Goal: Task Accomplishment & Management: Manage account settings

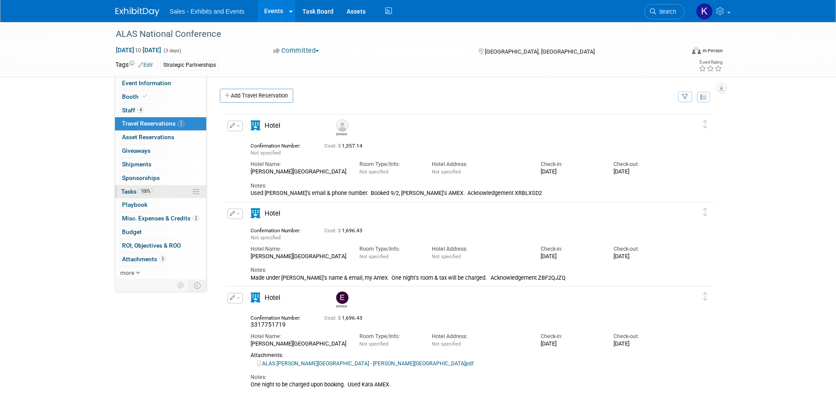
click at [132, 193] on span "Tasks 100%" at bounding box center [137, 191] width 32 height 7
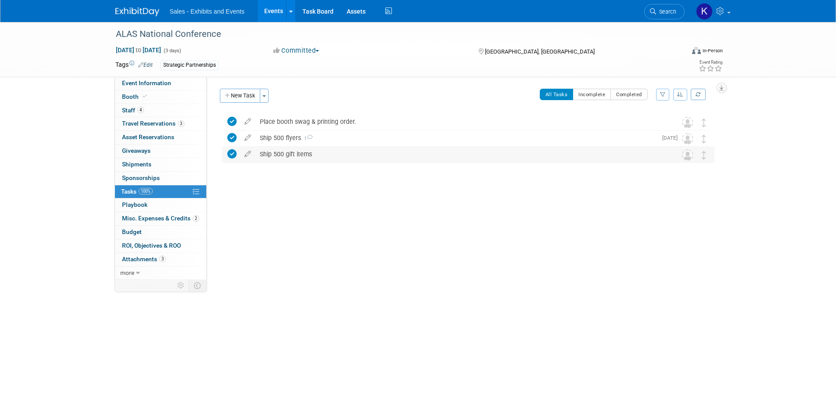
click at [286, 155] on div "Ship 500 gift items" at bounding box center [459, 154] width 409 height 15
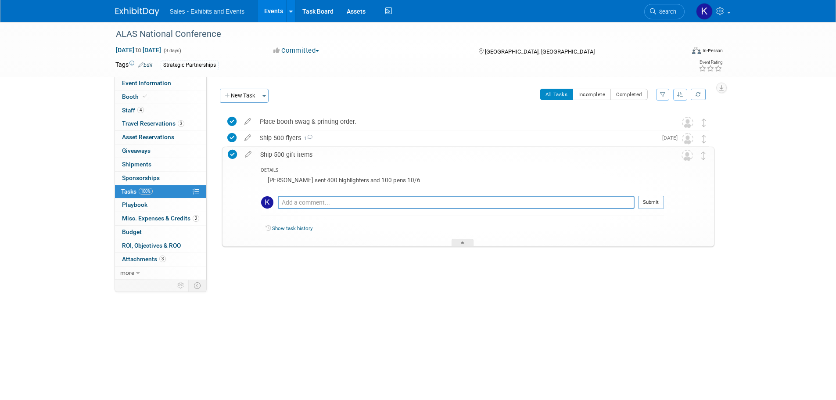
click at [352, 180] on div "Kara sent 400 highlighters and 100 pens 10/6" at bounding box center [462, 182] width 403 height 14
drag, startPoint x: 304, startPoint y: 202, endPoint x: 309, endPoint y: 201, distance: 5.0
click at [304, 201] on textarea at bounding box center [456, 202] width 357 height 13
type textarea "Updated to 100 highlighters and 400 pens 10/9 due to backorder."
click at [655, 202] on button "Submit" at bounding box center [651, 202] width 26 height 13
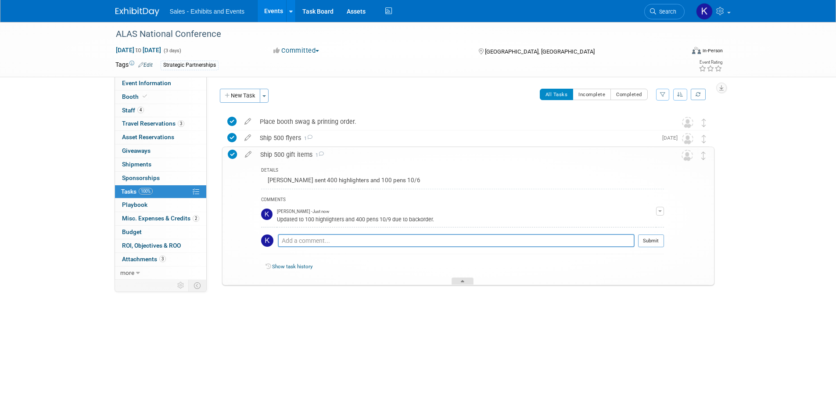
click at [468, 281] on div at bounding box center [463, 280] width 22 height 7
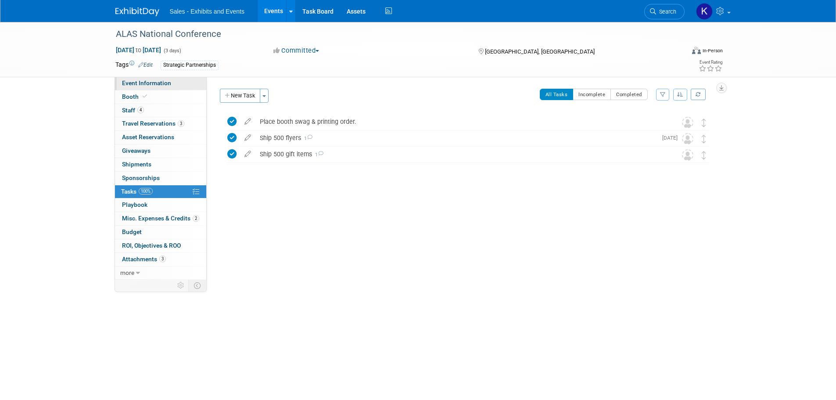
click at [146, 83] on span "Event Information" at bounding box center [146, 82] width 49 height 7
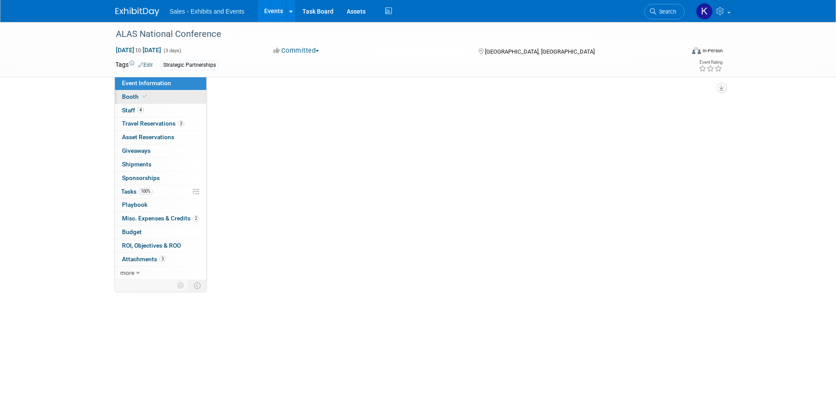
select select "Strategic Partnerships"
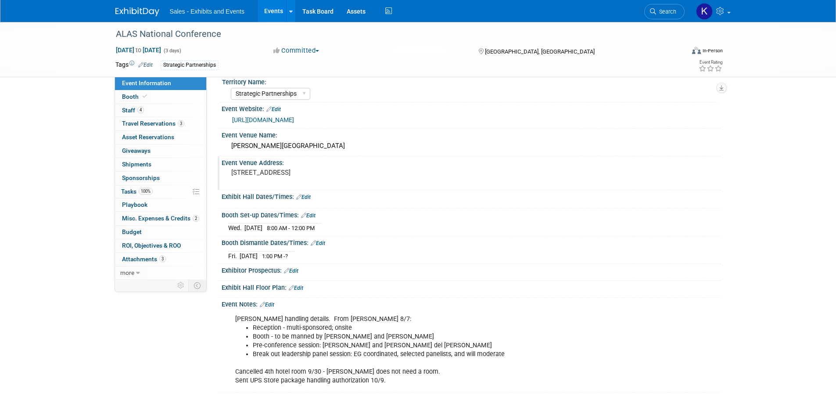
scroll to position [21, 0]
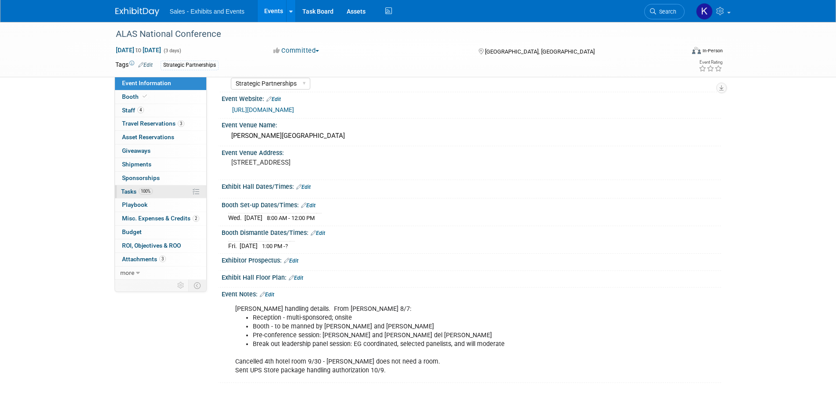
click at [134, 189] on span "Tasks 100%" at bounding box center [137, 191] width 32 height 7
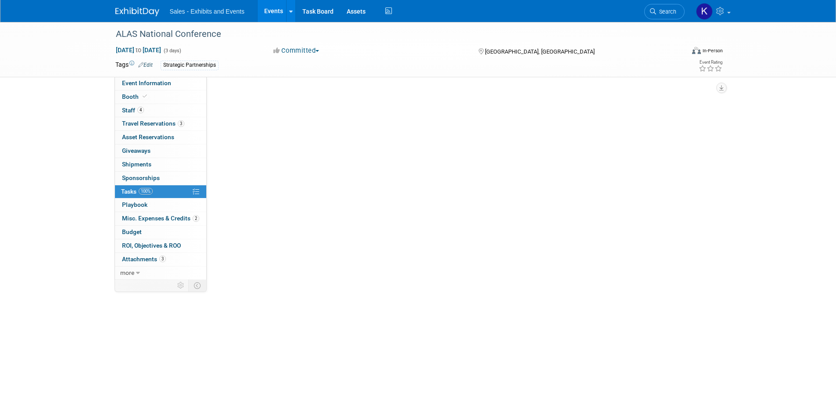
scroll to position [0, 0]
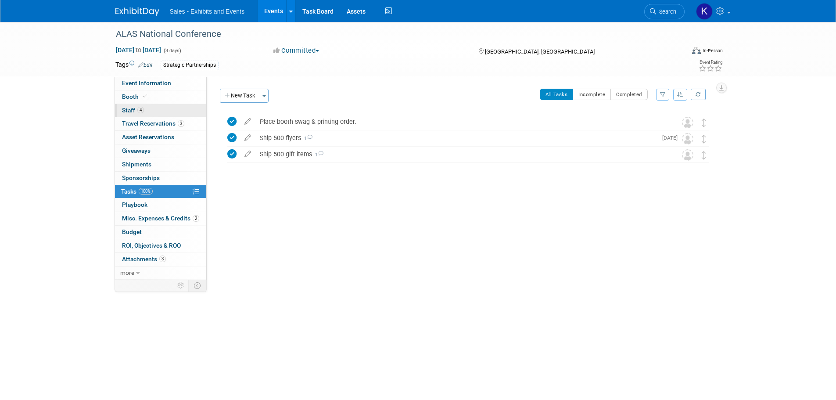
click at [128, 109] on span "Staff 4" at bounding box center [133, 110] width 22 height 7
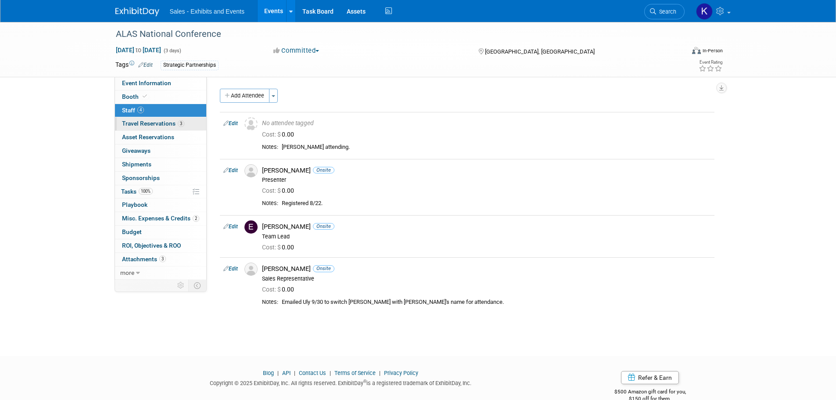
click at [157, 126] on span "Travel Reservations 3" at bounding box center [153, 123] width 62 height 7
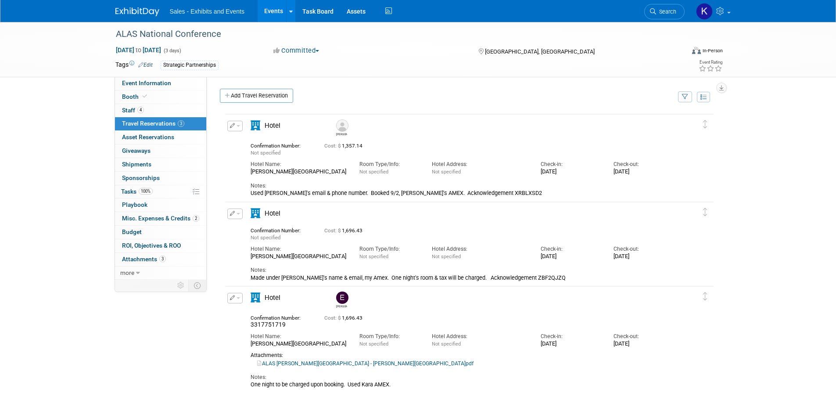
click at [139, 10] on img at bounding box center [137, 11] width 44 height 9
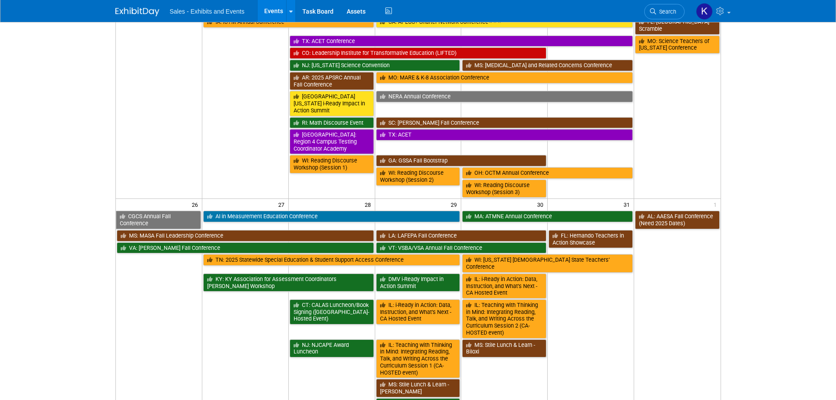
scroll to position [614, 0]
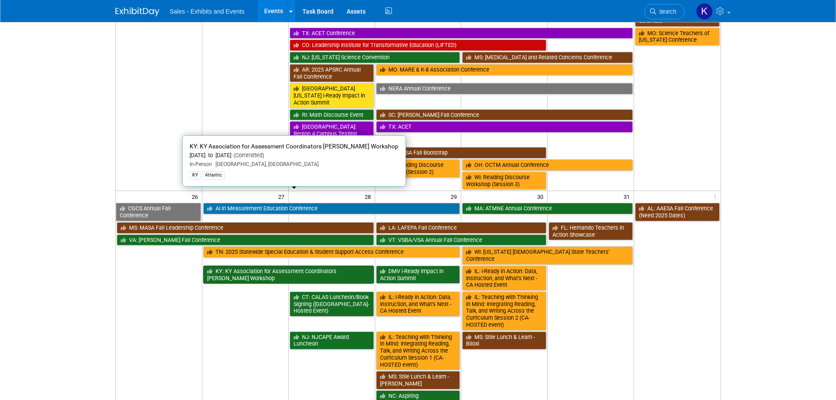
click at [269, 266] on link "KY: KY Association for Assessment Coordinators [PERSON_NAME] Workshop" at bounding box center [288, 275] width 171 height 18
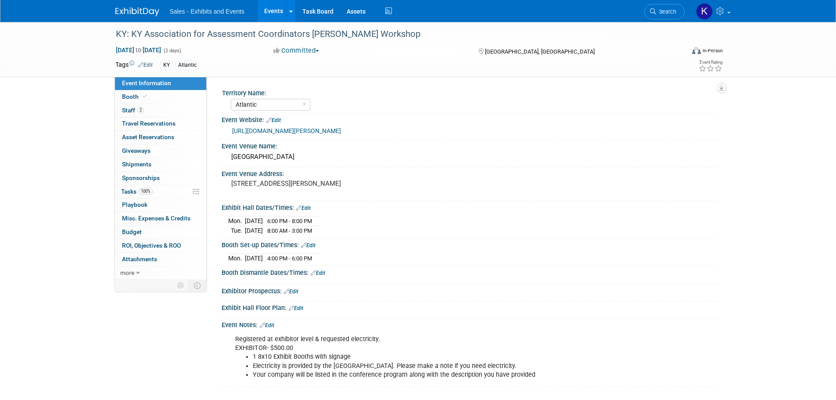
select select "Atlantic"
click at [127, 187] on link "100% Tasks 100%" at bounding box center [160, 191] width 91 height 13
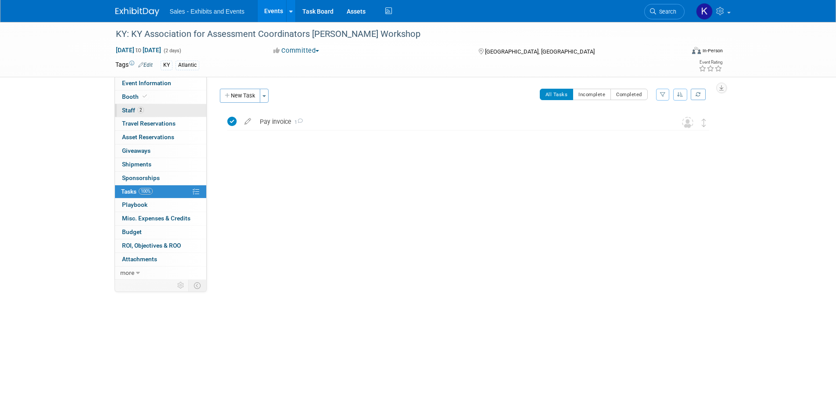
click at [127, 107] on span "Staff 2" at bounding box center [133, 110] width 22 height 7
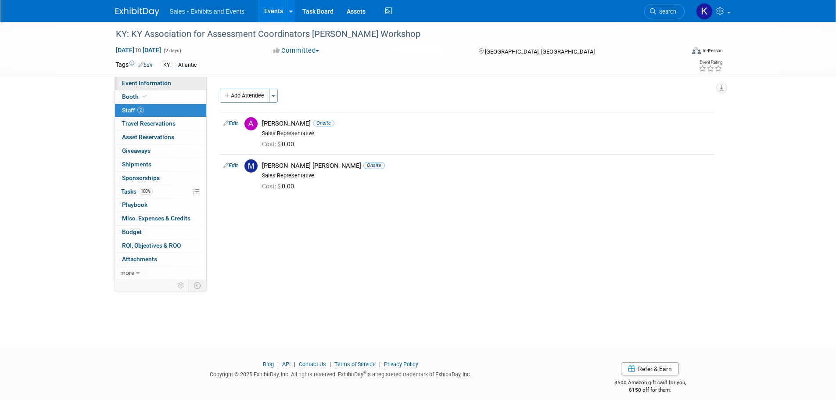
click at [132, 79] on link "Event Information" at bounding box center [160, 83] width 91 height 13
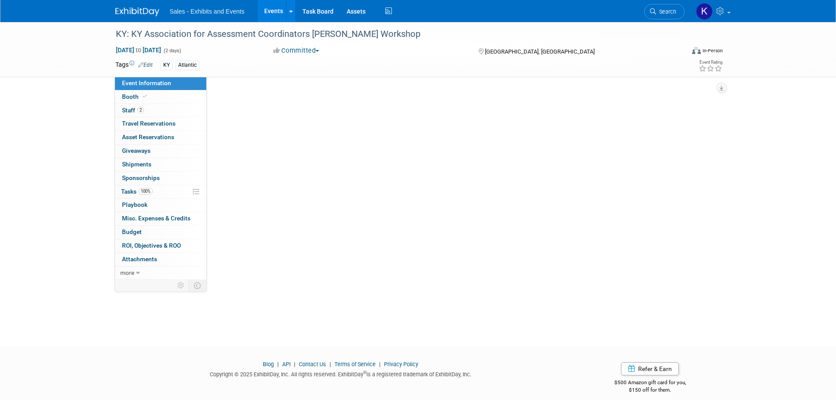
select select "Atlantic"
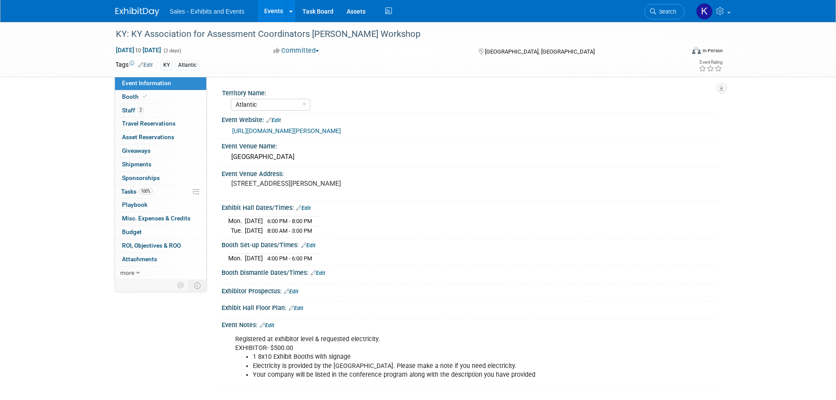
click at [155, 14] on img at bounding box center [137, 11] width 44 height 9
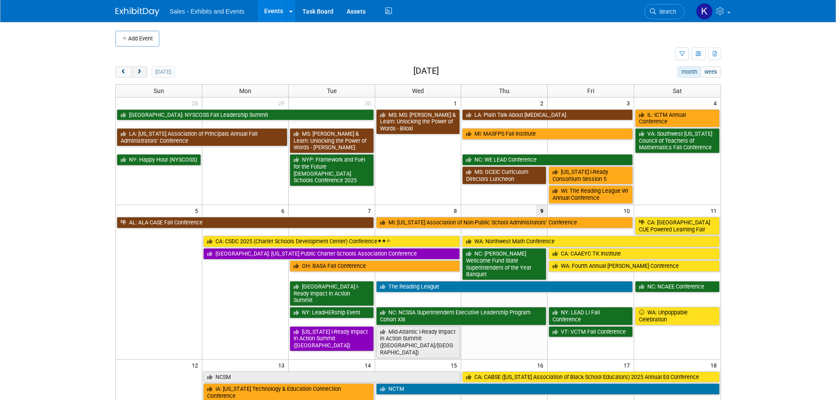
click at [140, 72] on span "next" at bounding box center [139, 72] width 7 height 6
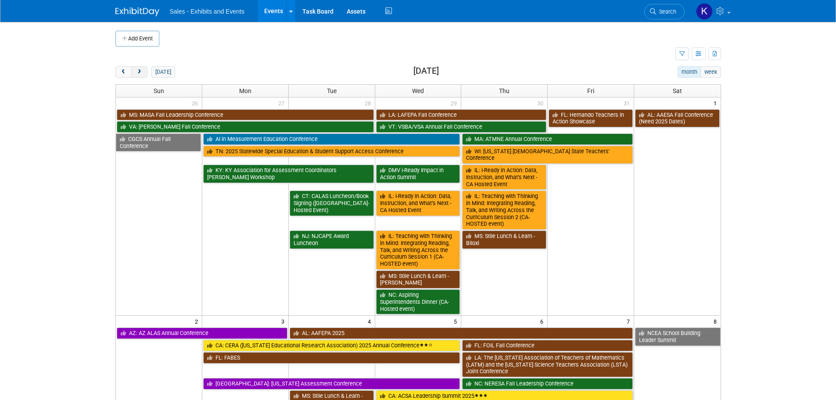
click at [140, 72] on span "next" at bounding box center [139, 72] width 7 height 6
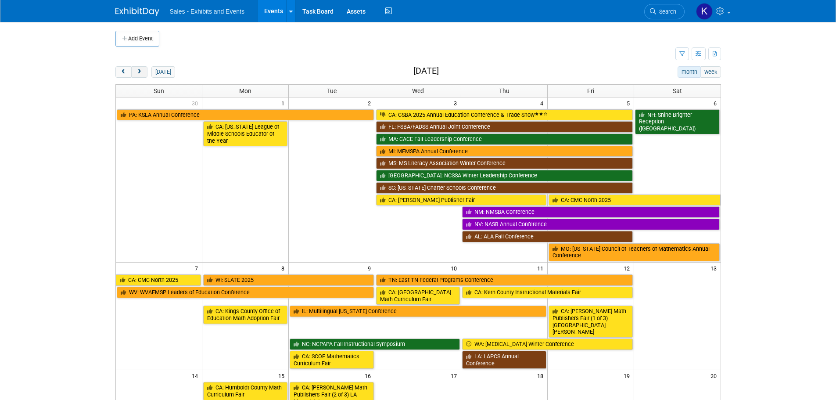
click at [140, 72] on span "next" at bounding box center [139, 72] width 7 height 6
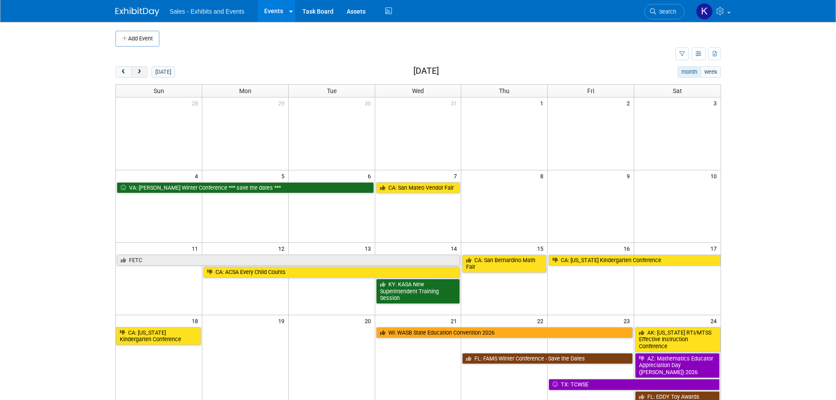
click at [140, 72] on span "next" at bounding box center [139, 72] width 7 height 6
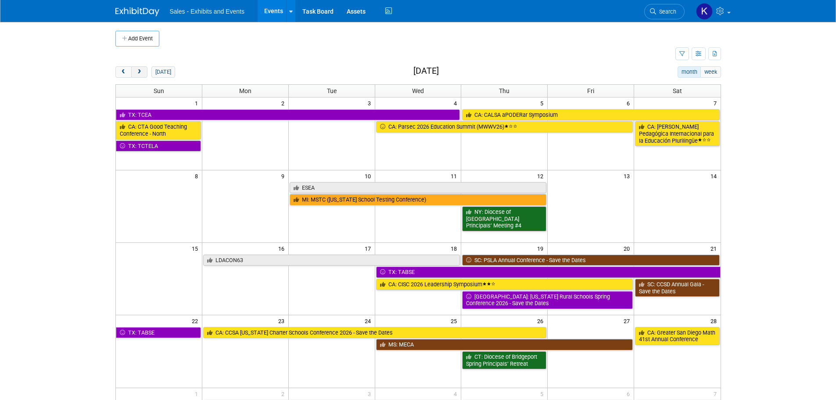
click at [140, 72] on span "next" at bounding box center [139, 72] width 7 height 6
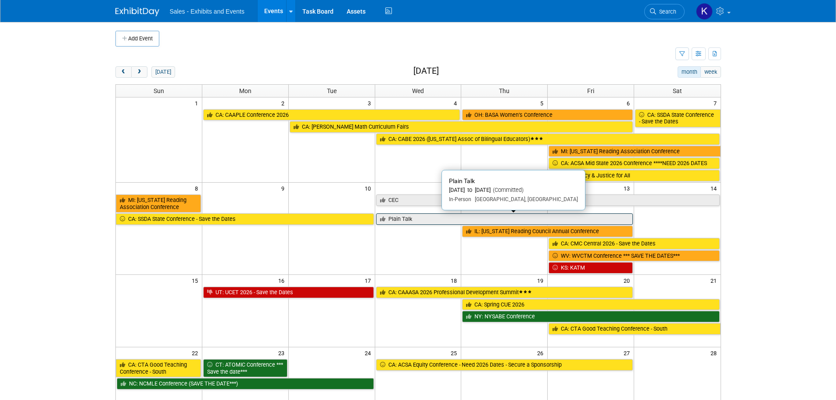
click at [410, 219] on link "Plain Talk" at bounding box center [504, 218] width 257 height 11
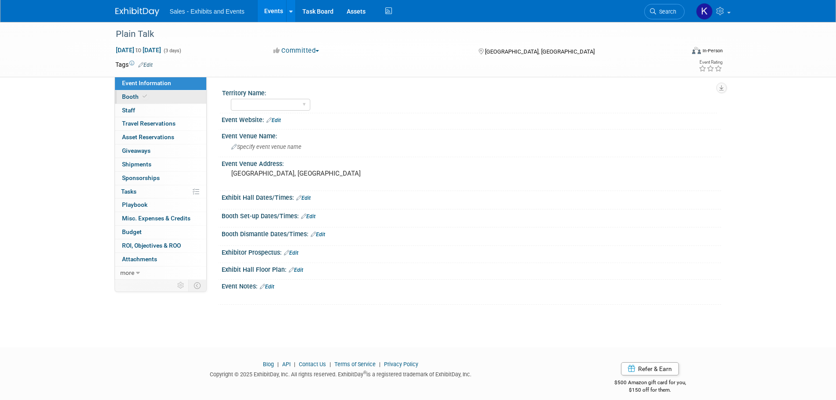
click at [123, 94] on span "Booth" at bounding box center [135, 96] width 27 height 7
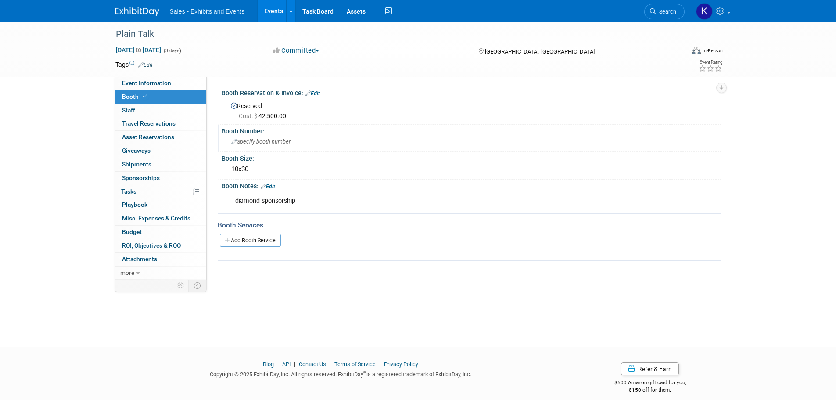
click at [272, 139] on span "Specify booth number" at bounding box center [260, 141] width 59 height 7
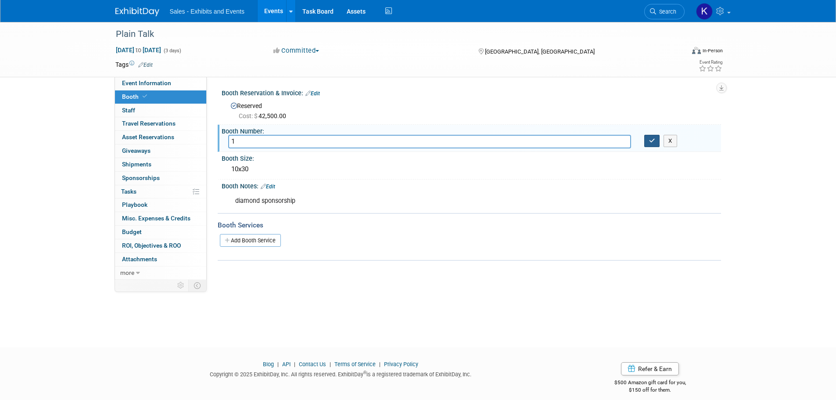
type input "1"
click at [649, 141] on icon "button" at bounding box center [652, 141] width 6 height 6
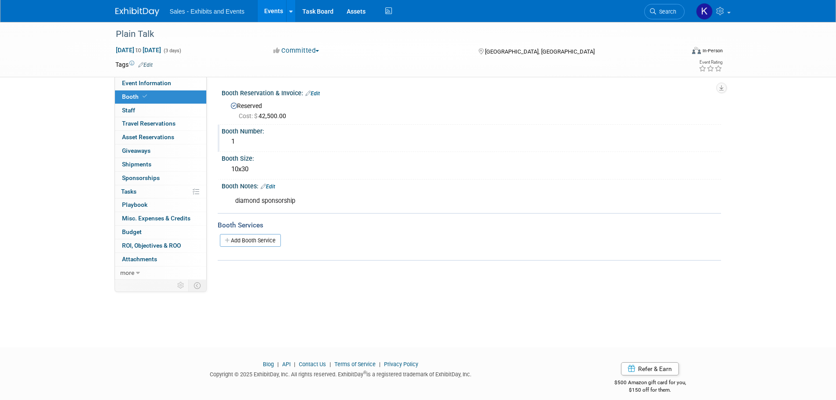
click at [147, 65] on link "Edit" at bounding box center [145, 65] width 14 height 6
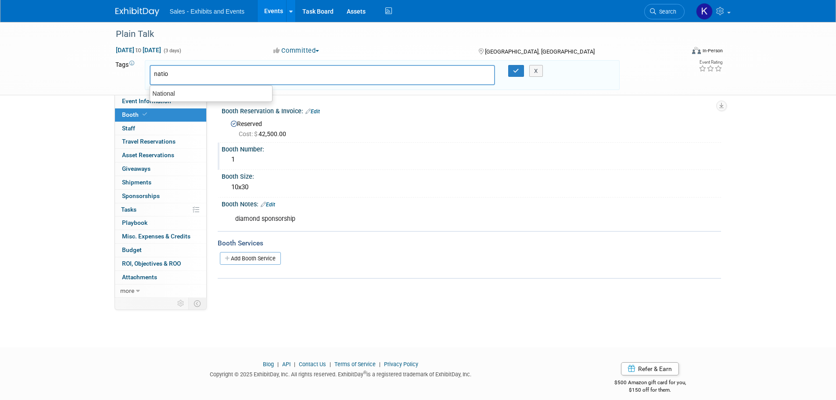
type input "nation"
drag, startPoint x: 175, startPoint y: 93, endPoint x: 275, endPoint y: 82, distance: 100.3
click at [176, 92] on div "National" at bounding box center [211, 93] width 123 height 12
type input "National"
click at [513, 69] on icon "button" at bounding box center [516, 71] width 6 height 6
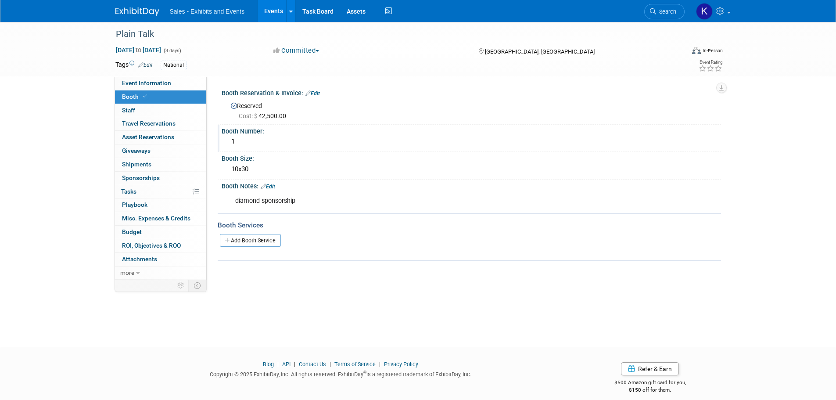
click at [126, 5] on link at bounding box center [142, 7] width 54 height 7
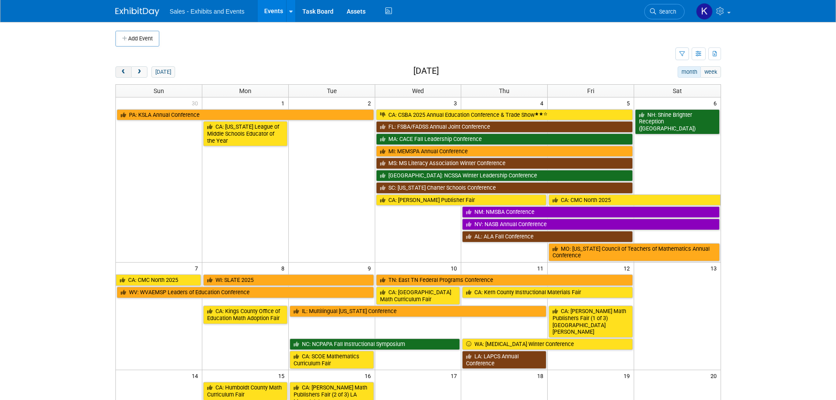
click at [120, 68] on button "prev" at bounding box center [123, 71] width 16 height 11
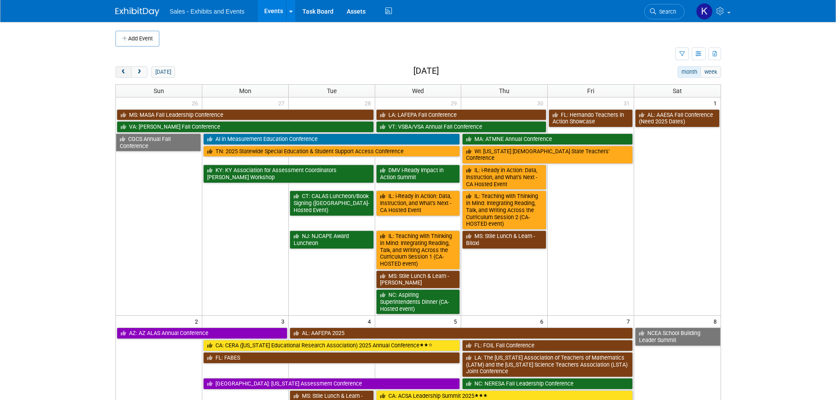
click at [120, 69] on span "prev" at bounding box center [123, 72] width 7 height 6
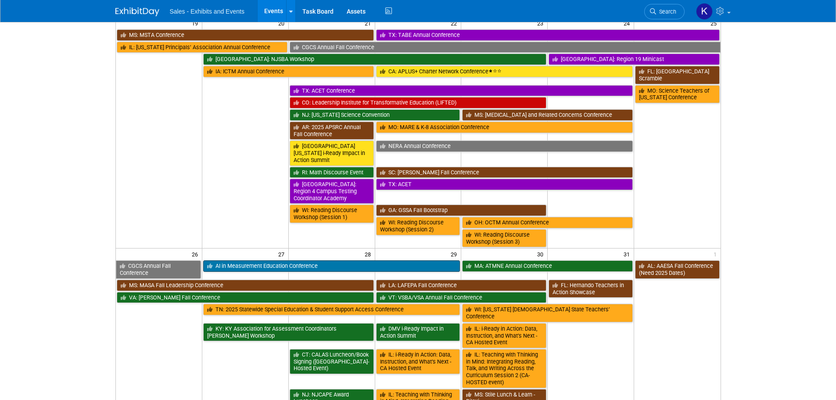
scroll to position [571, 0]
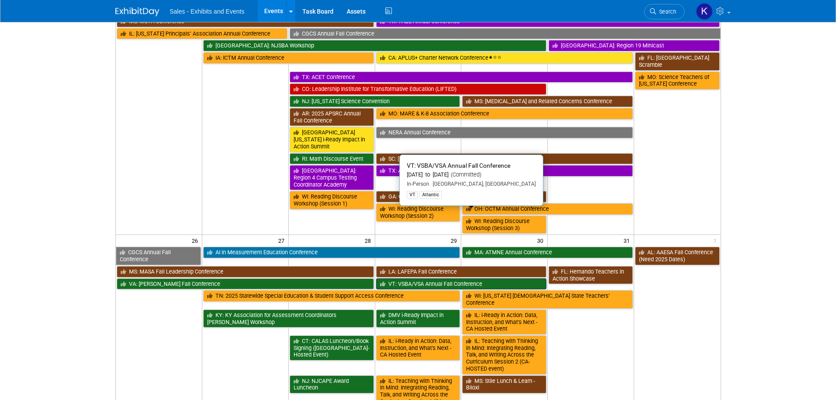
click at [479, 278] on link "VT: VSBA/VSA Annual Fall Conference" at bounding box center [461, 283] width 171 height 11
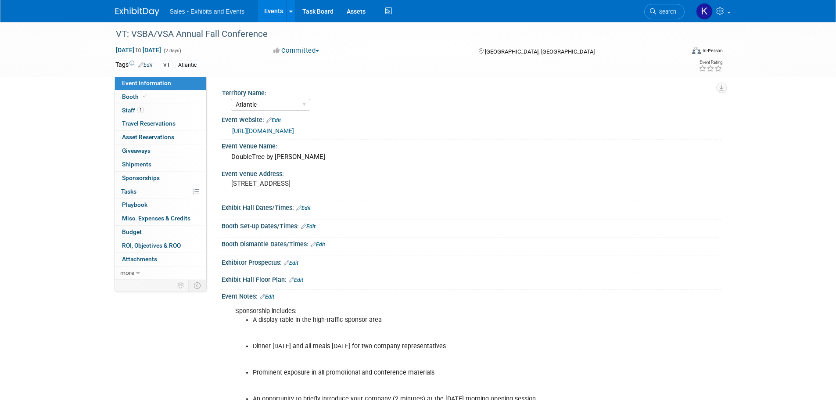
select select "Atlantic"
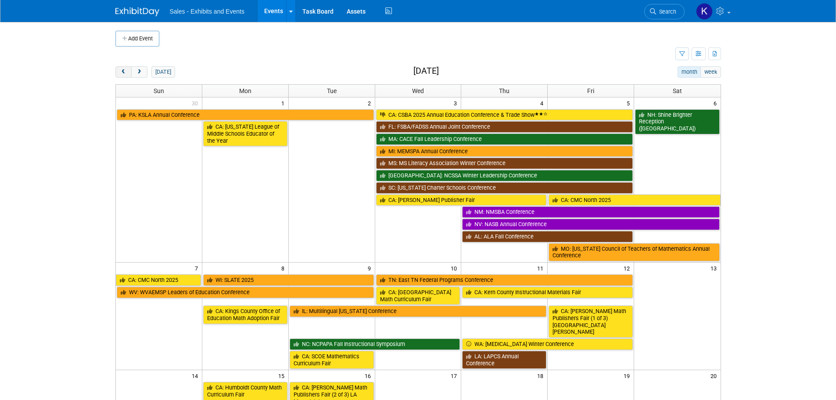
click at [118, 72] on button "prev" at bounding box center [123, 71] width 16 height 11
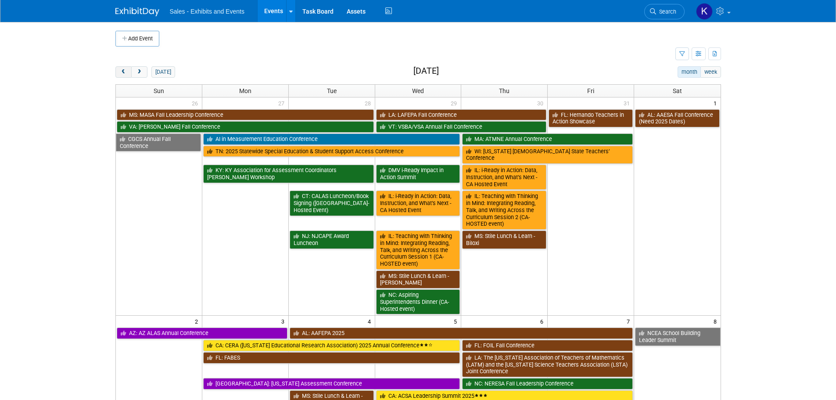
click at [118, 72] on button "prev" at bounding box center [123, 71] width 16 height 11
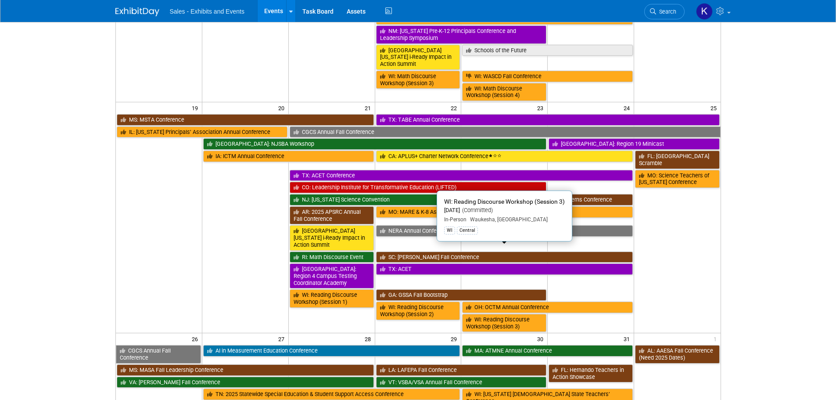
scroll to position [527, 0]
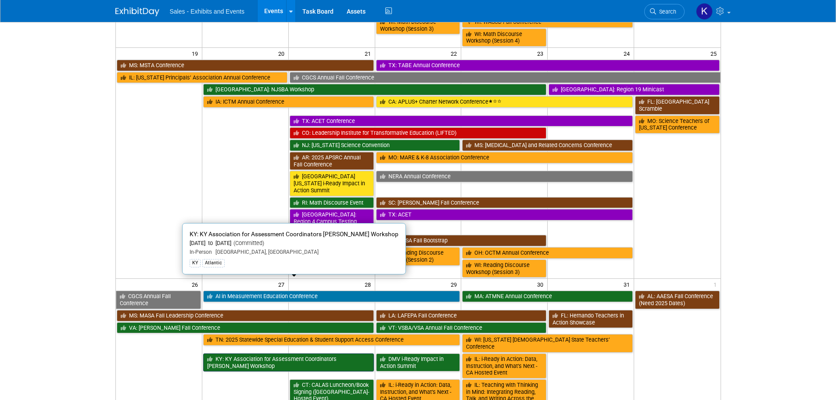
click at [340, 353] on link "KY: KY Association for Assessment Coordinators [PERSON_NAME] Workshop" at bounding box center [288, 362] width 171 height 18
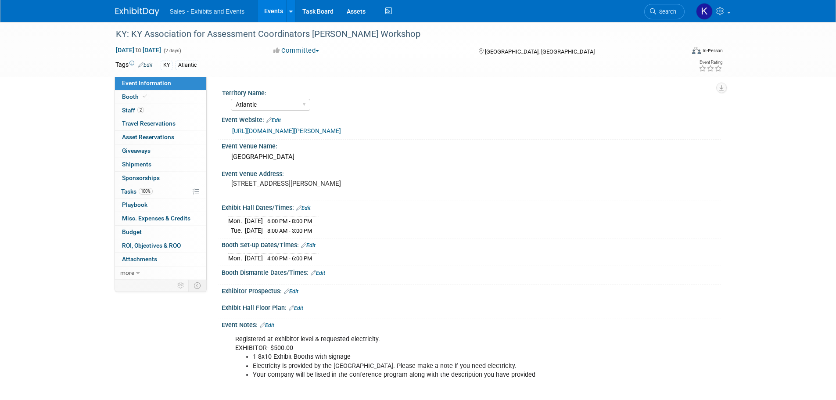
select select "Atlantic"
click at [133, 11] on img at bounding box center [137, 11] width 44 height 9
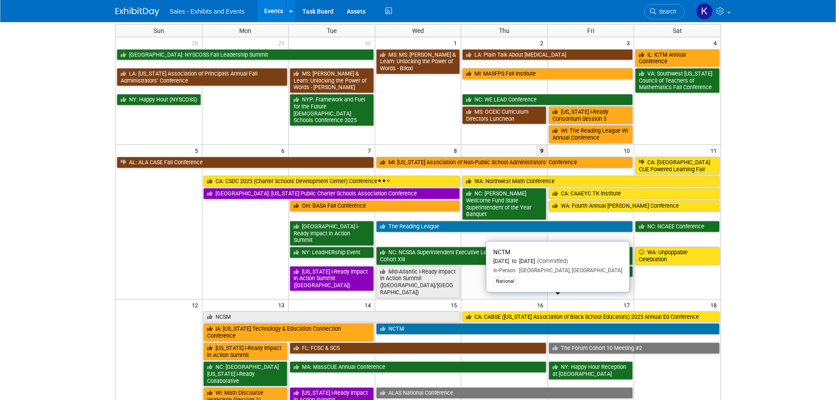
scroll to position [176, 0]
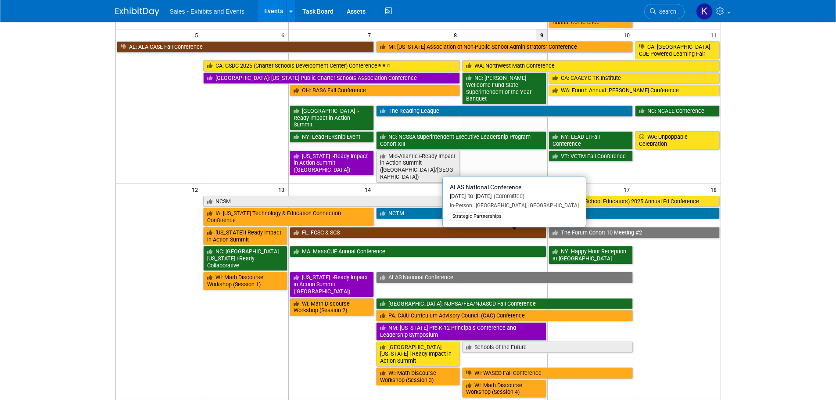
click at [446, 272] on link "ALAS National Conference" at bounding box center [504, 277] width 257 height 11
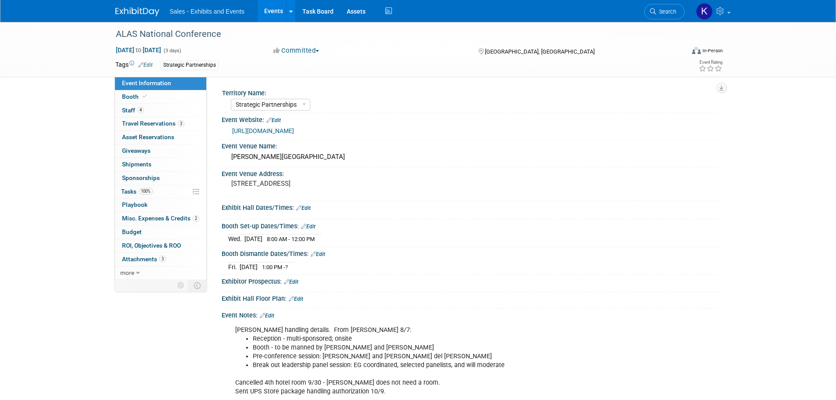
select select "Strategic Partnerships"
click at [130, 125] on span "Travel Reservations 3" at bounding box center [153, 123] width 62 height 7
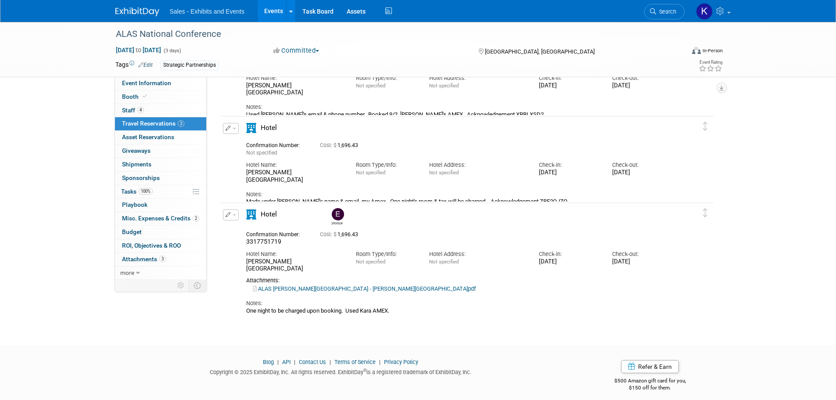
scroll to position [95, 0]
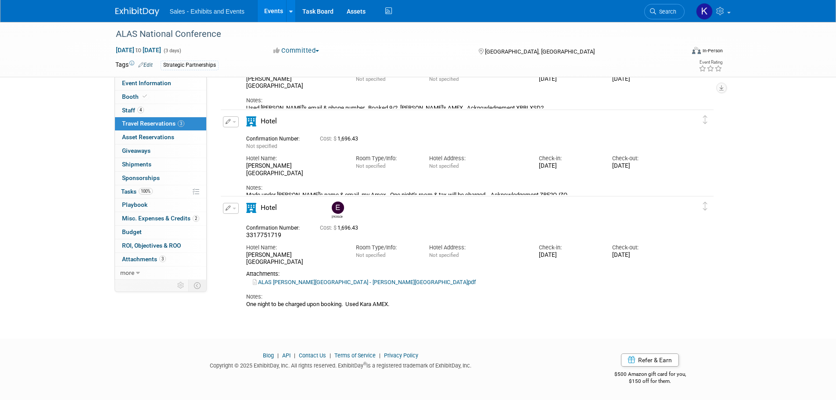
click at [139, 11] on img at bounding box center [137, 11] width 44 height 9
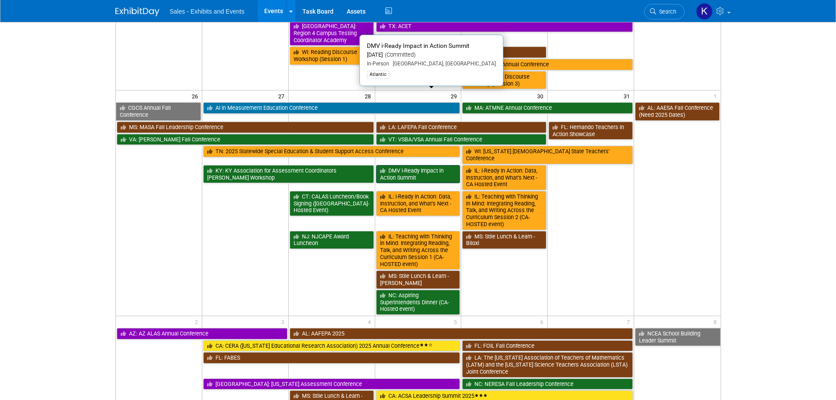
scroll to position [790, 0]
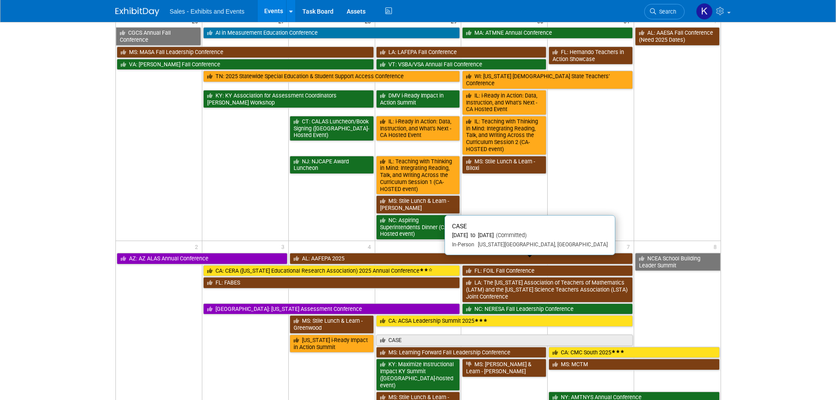
click at [416, 334] on link "CASE" at bounding box center [504, 339] width 257 height 11
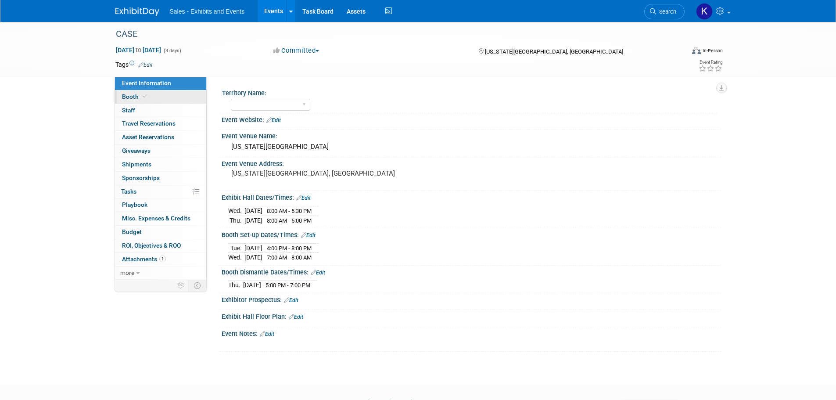
click at [129, 95] on span "Booth" at bounding box center [135, 96] width 27 height 7
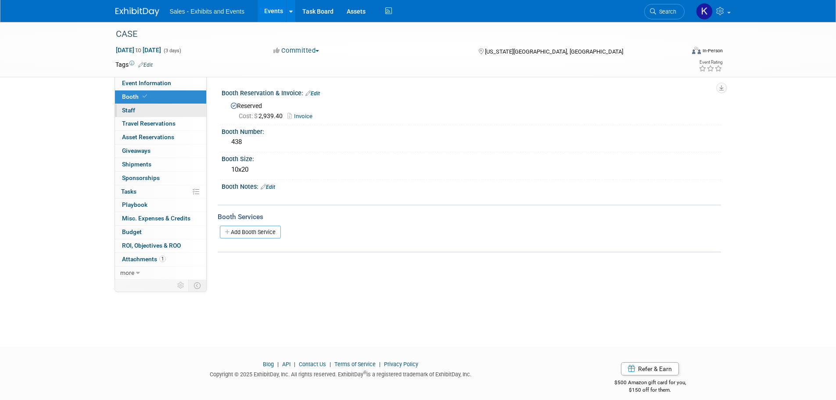
click at [126, 107] on span "Staff 0" at bounding box center [128, 110] width 13 height 7
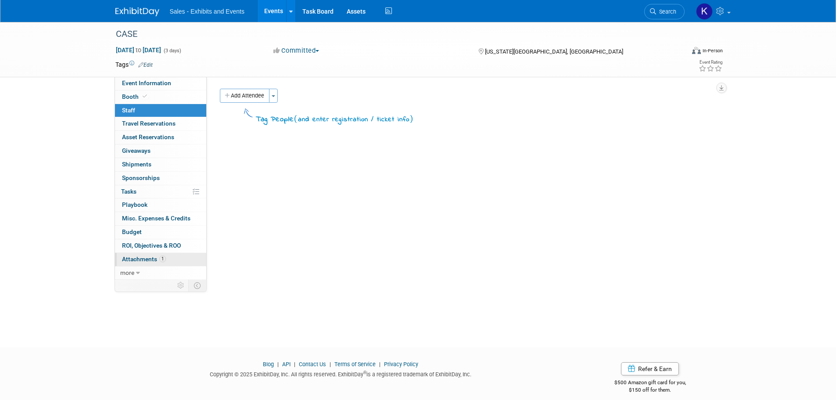
click at [138, 258] on span "Attachments 1" at bounding box center [144, 258] width 44 height 7
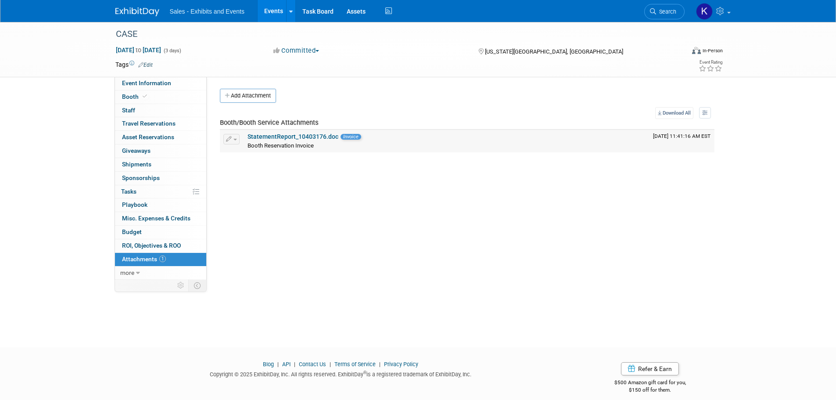
click at [309, 136] on link "StatementReport_10403176.doc" at bounding box center [293, 136] width 91 height 7
click at [129, 93] on span "Booth" at bounding box center [135, 96] width 27 height 7
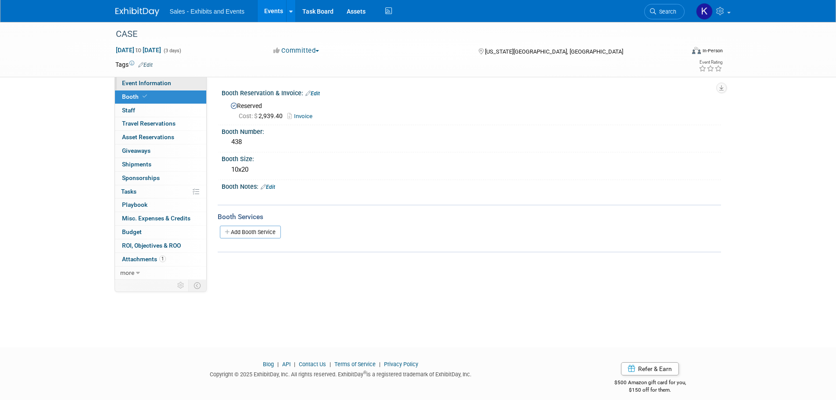
click at [136, 84] on span "Event Information" at bounding box center [146, 82] width 49 height 7
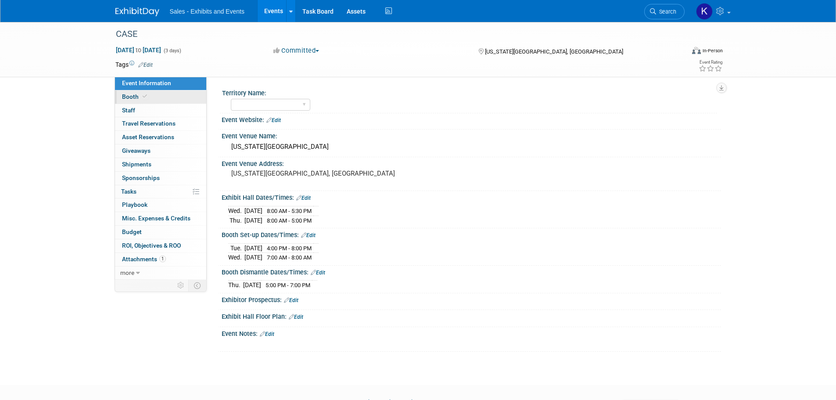
click at [130, 93] on span "Booth" at bounding box center [135, 96] width 27 height 7
